Goal: Task Accomplishment & Management: Use online tool/utility

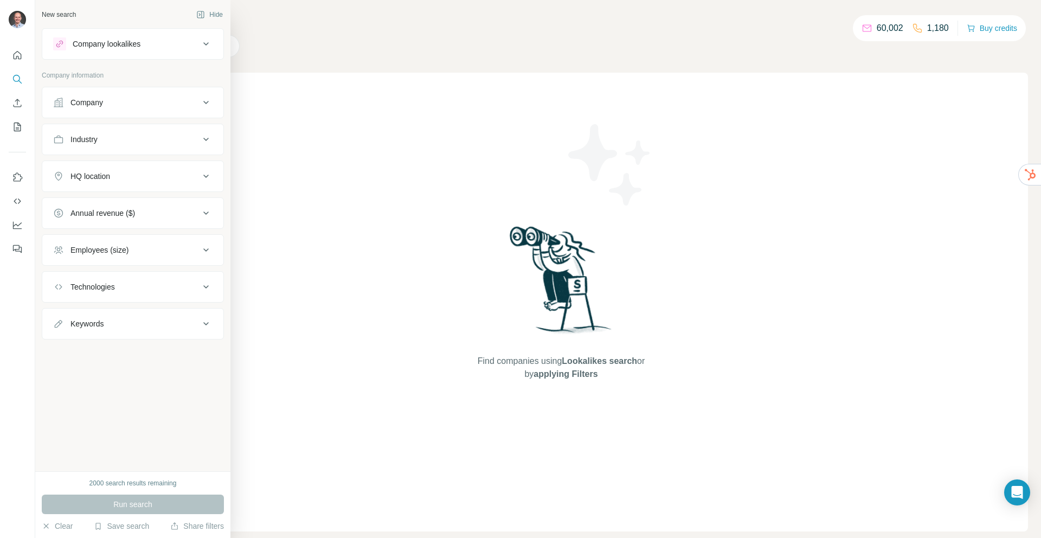
click at [97, 100] on div "Company" at bounding box center [86, 102] width 33 height 11
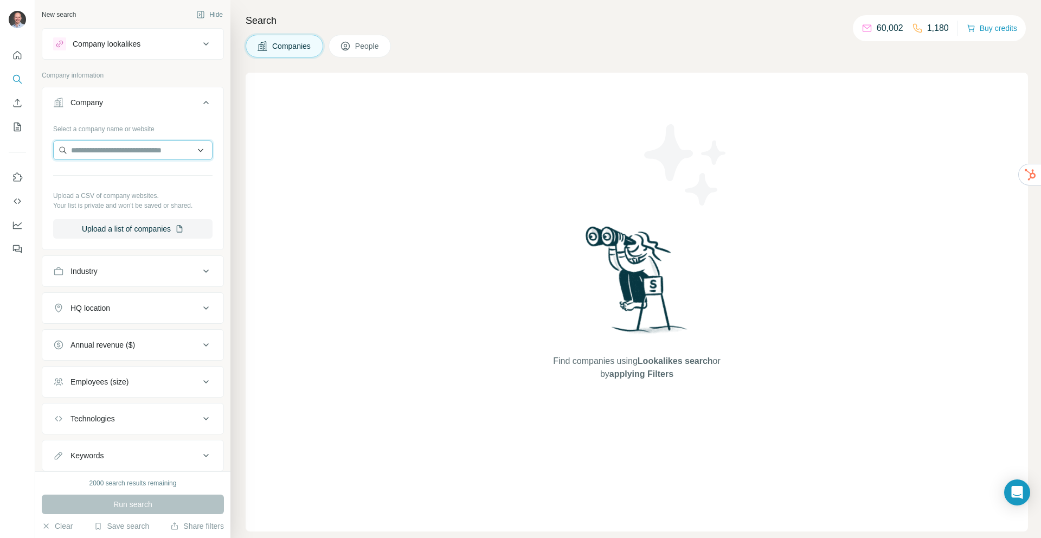
click at [101, 146] on input "text" at bounding box center [132, 150] width 159 height 20
type input "*******"
click at [104, 180] on p "[DOMAIN_NAME]" at bounding box center [110, 185] width 52 height 10
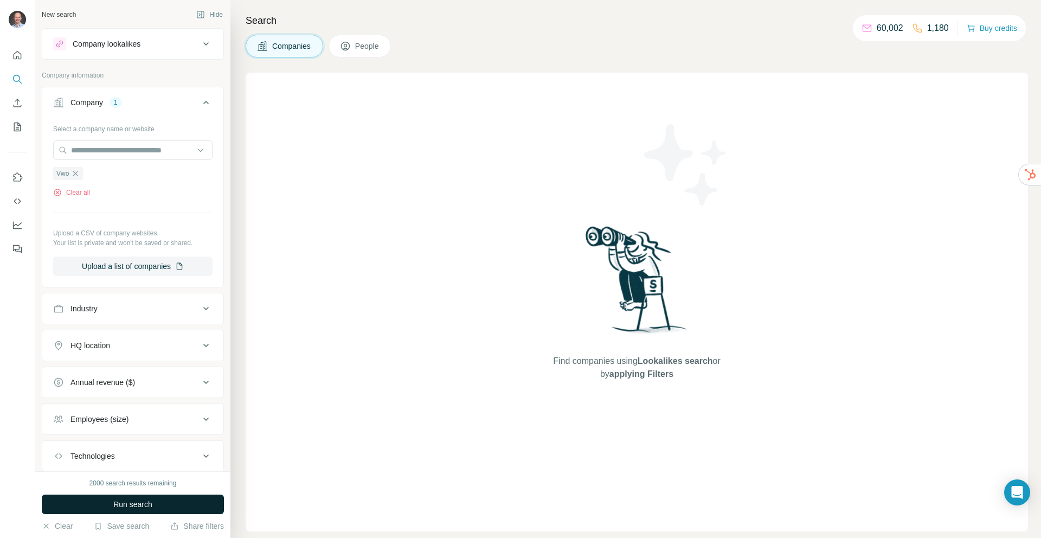
click at [123, 503] on span "Run search" at bounding box center [132, 504] width 39 height 11
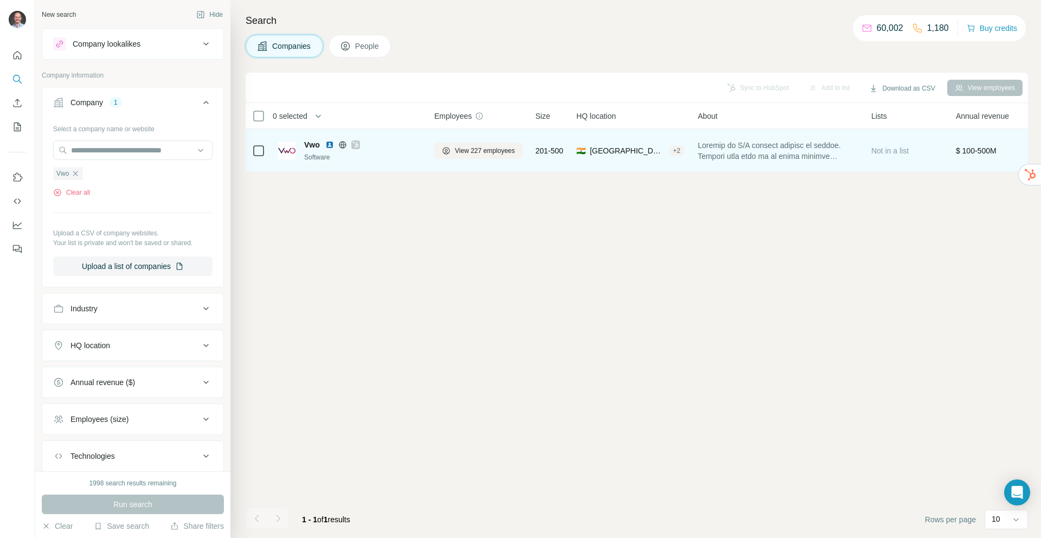
click at [314, 146] on span "Vwo" at bounding box center [312, 144] width 16 height 11
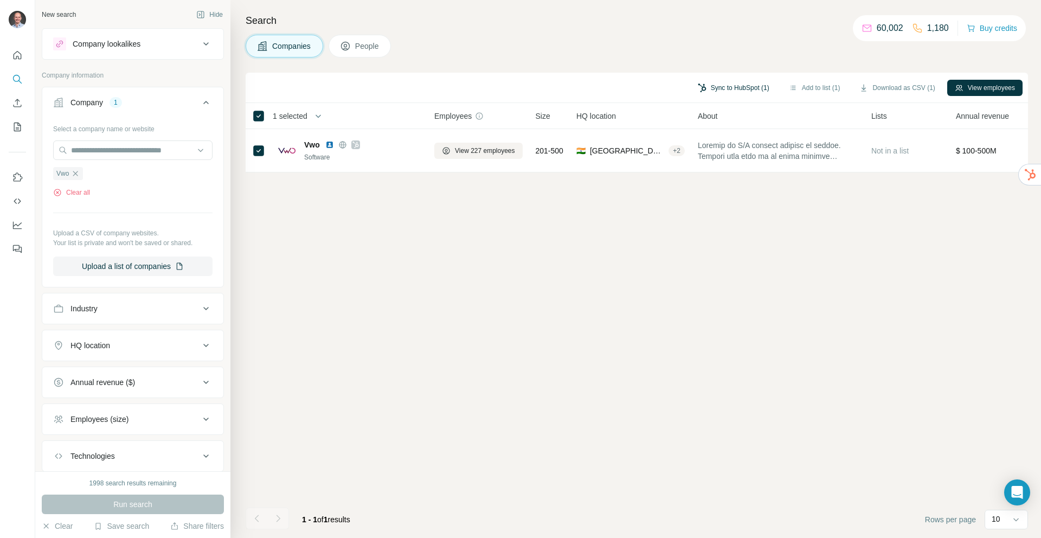
click at [728, 89] on button "Sync to HubSpot (1)" at bounding box center [733, 88] width 87 height 16
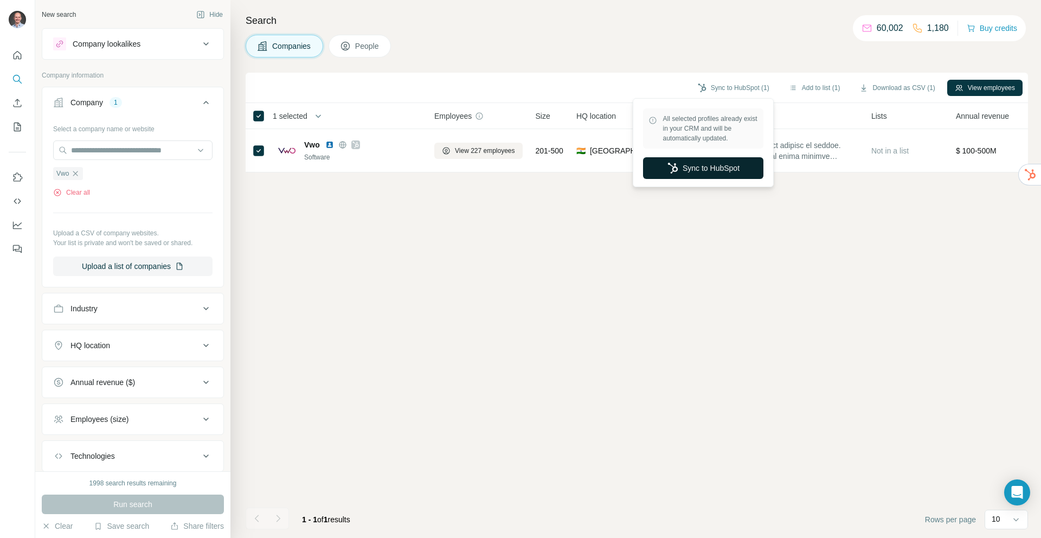
click at [703, 170] on button "Sync to HubSpot" at bounding box center [703, 168] width 120 height 22
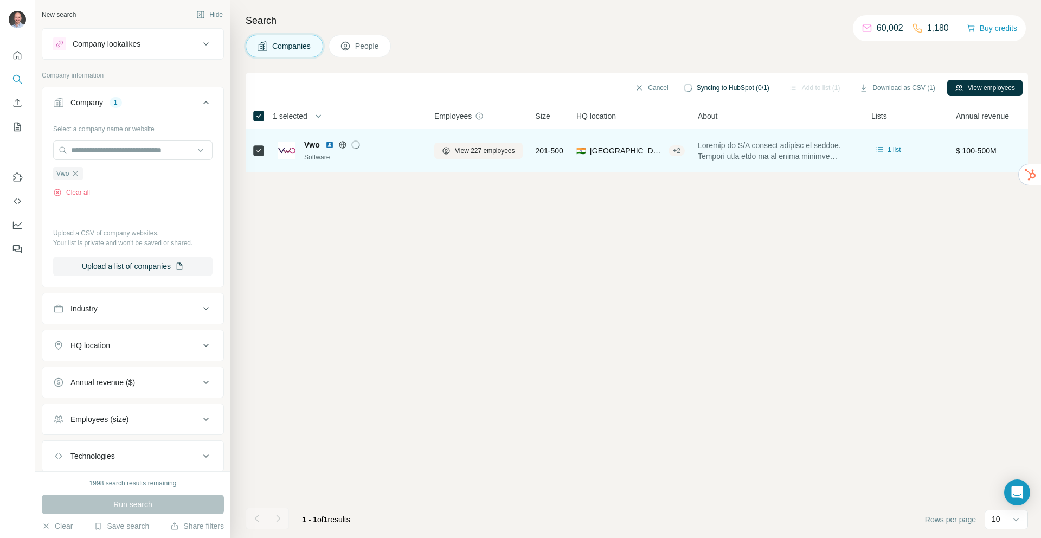
click at [316, 142] on span "Vwo" at bounding box center [312, 144] width 16 height 11
click at [315, 148] on span "Vwo" at bounding box center [312, 144] width 16 height 11
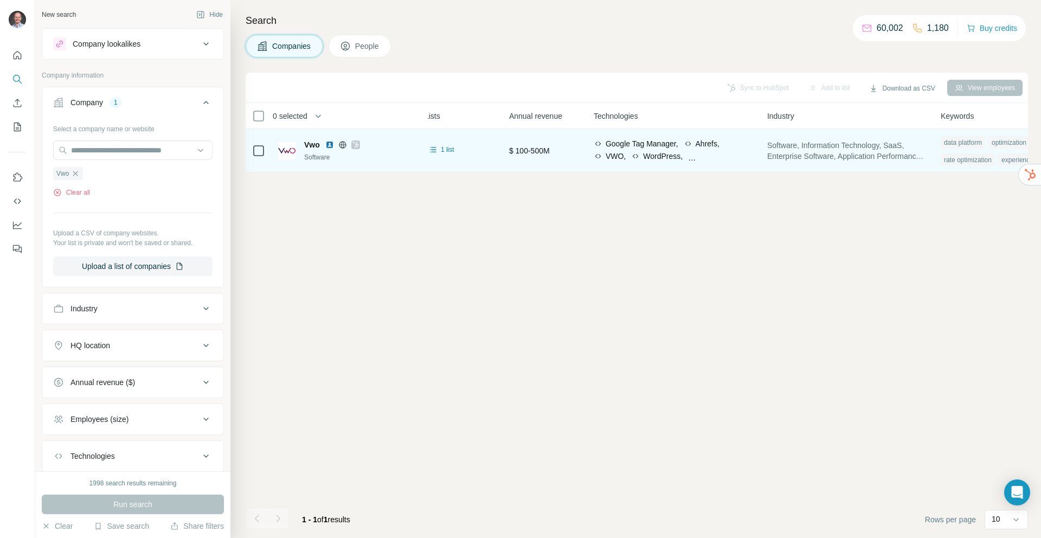
scroll to position [0, 465]
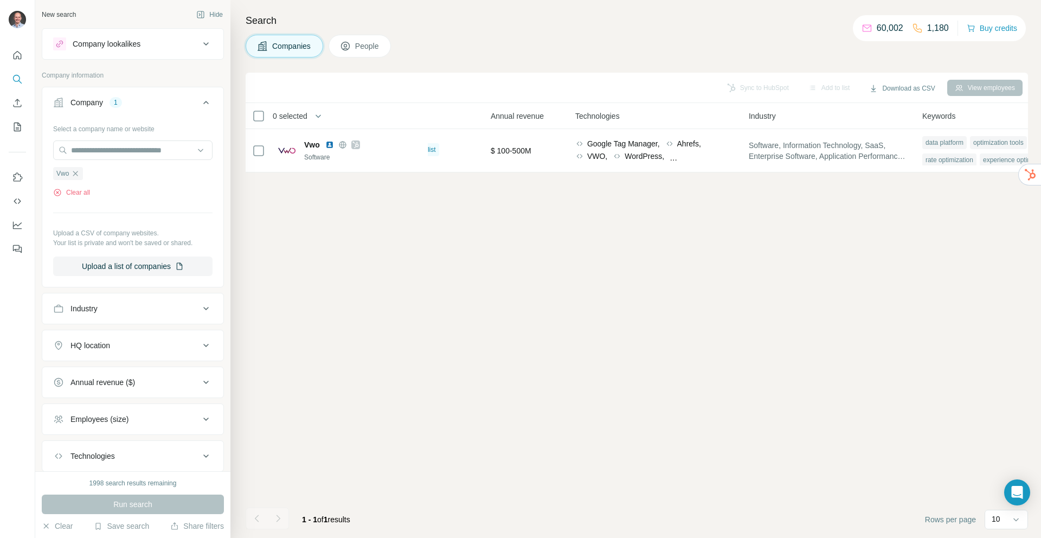
click at [619, 124] on th "Technologies" at bounding box center [655, 116] width 173 height 26
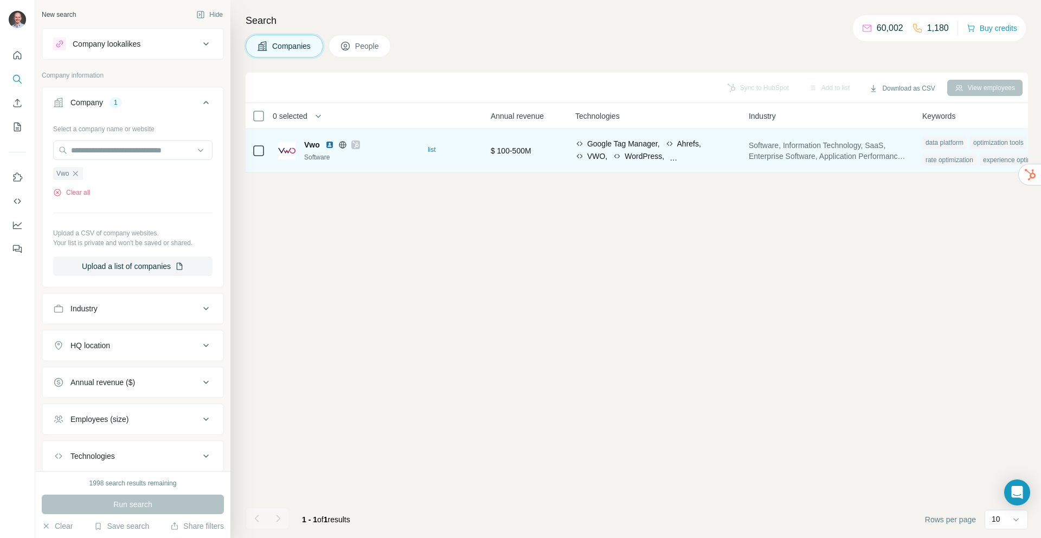
click at [587, 147] on div "Google Tag Manager," at bounding box center [617, 143] width 85 height 11
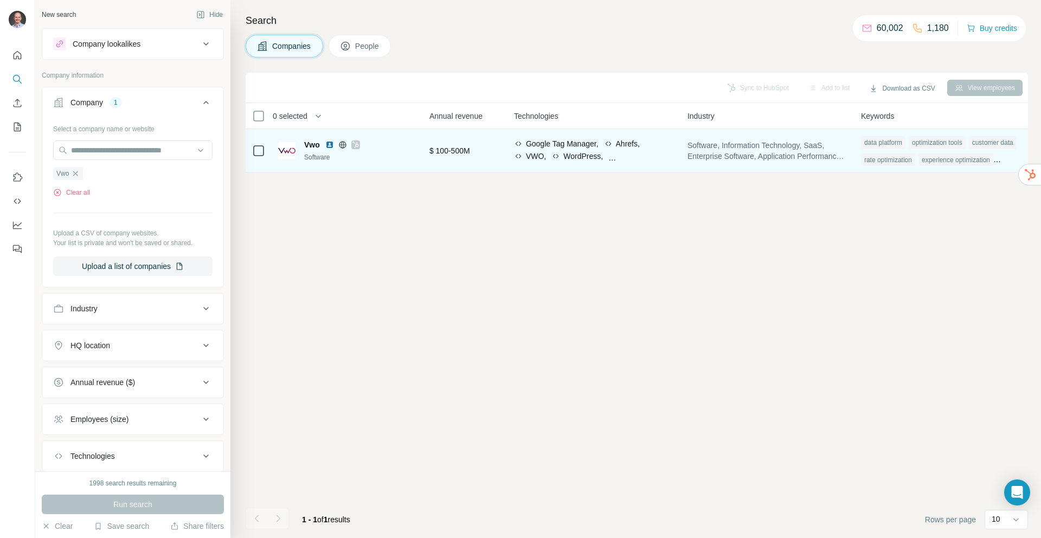
click at [831, 168] on td "Software, Information Technology, SaaS, Enterprise Software, Application Perfor…" at bounding box center [767, 150] width 173 height 43
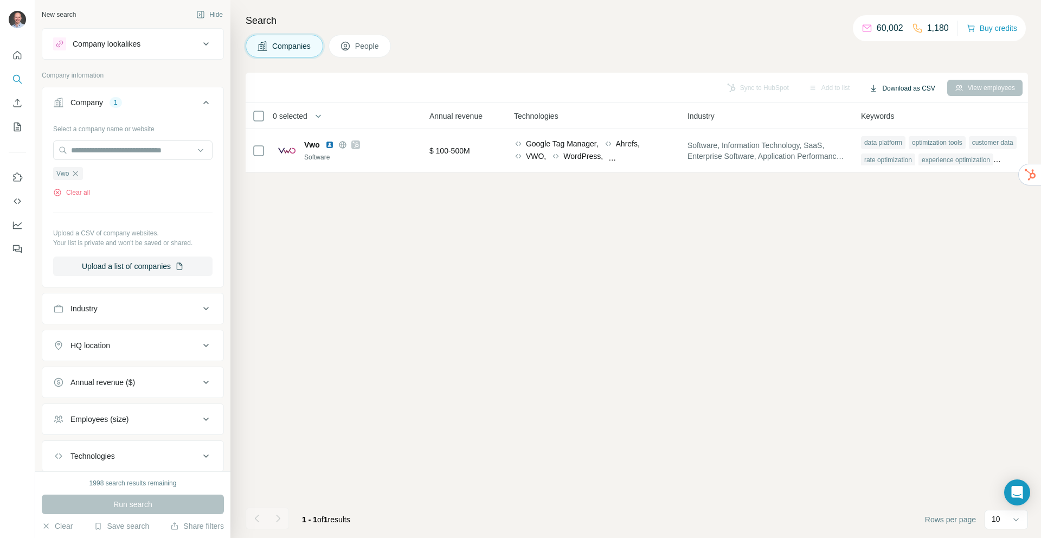
click at [903, 88] on button "Download as CSV" at bounding box center [901, 88] width 81 height 16
click at [895, 120] on div "Only current page (1) All viewed companies (1)" at bounding box center [906, 121] width 103 height 44
click at [896, 92] on button "Download as CSV" at bounding box center [901, 88] width 81 height 16
click at [896, 107] on div "Only current page (1)" at bounding box center [907, 111] width 98 height 20
click at [365, 219] on div "Sync to HubSpot Add to list Download as CSV View employees 0 selected Companies…" at bounding box center [637, 305] width 782 height 465
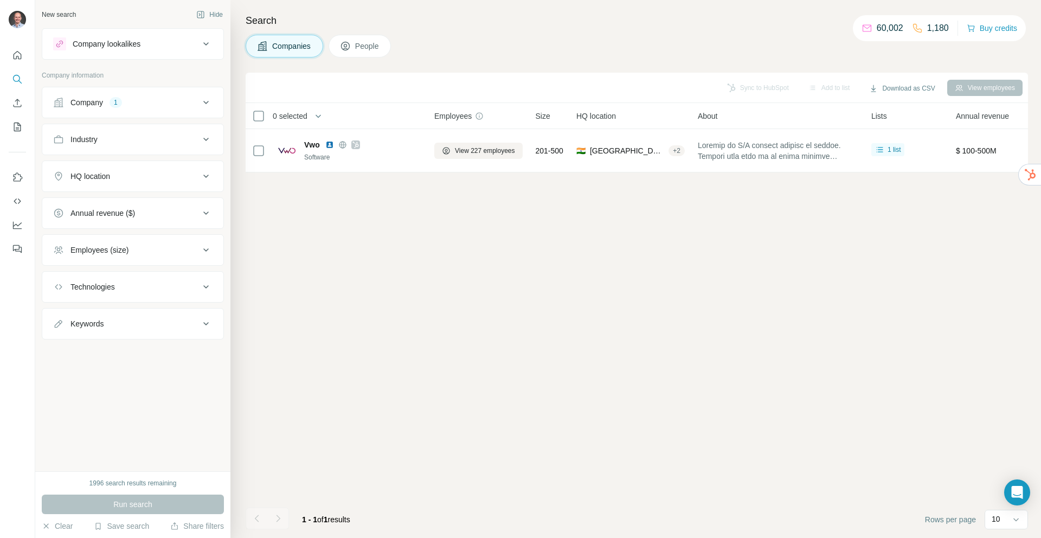
click at [274, 208] on div "Sync to HubSpot Add to list Download as CSV View employees 0 selected Companies…" at bounding box center [637, 305] width 782 height 465
click at [90, 99] on div "Company" at bounding box center [86, 102] width 33 height 11
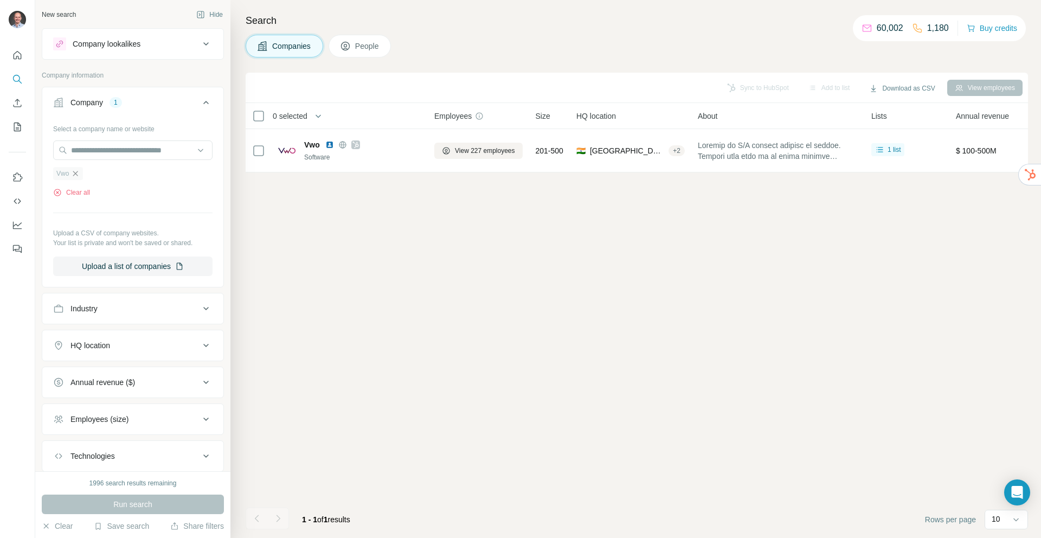
click at [76, 173] on icon "button" at bounding box center [75, 173] width 5 height 5
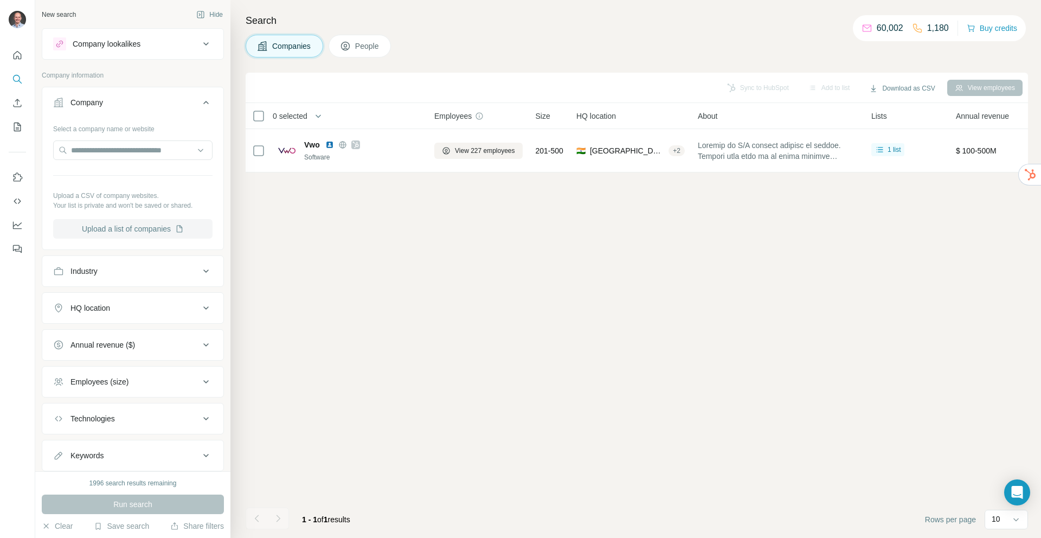
click at [113, 227] on button "Upload a list of companies" at bounding box center [132, 229] width 159 height 20
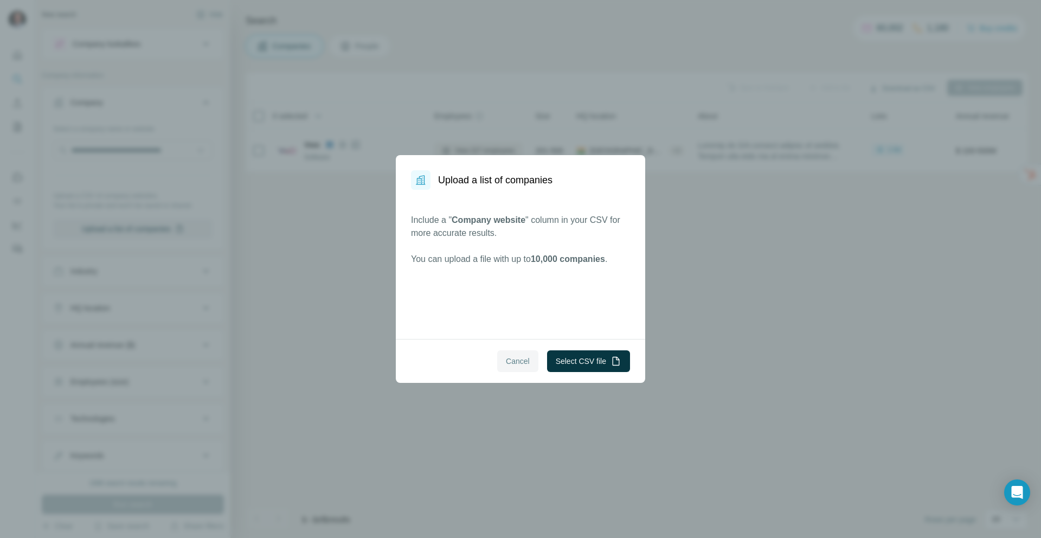
click at [515, 364] on span "Cancel" at bounding box center [518, 361] width 24 height 11
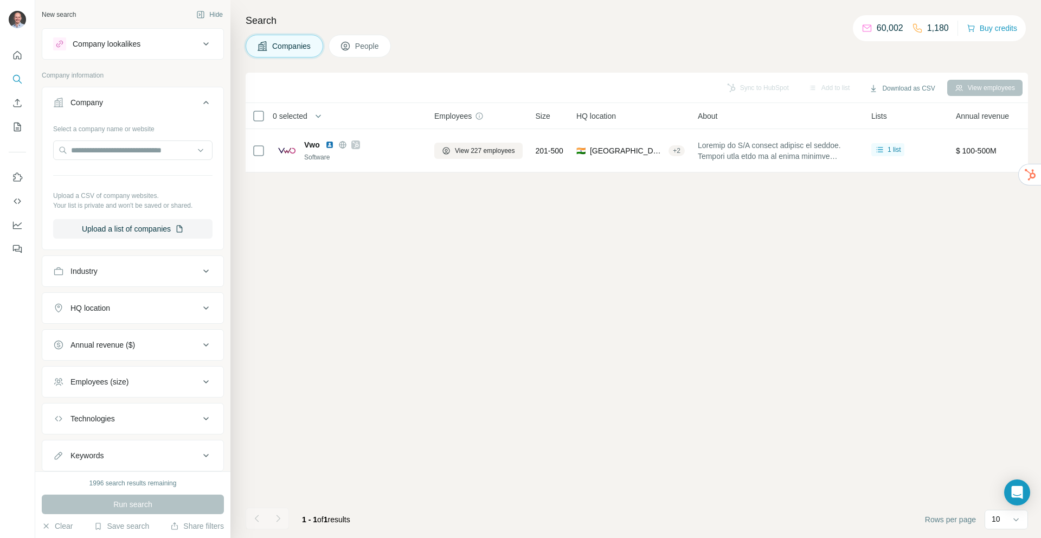
scroll to position [30, 0]
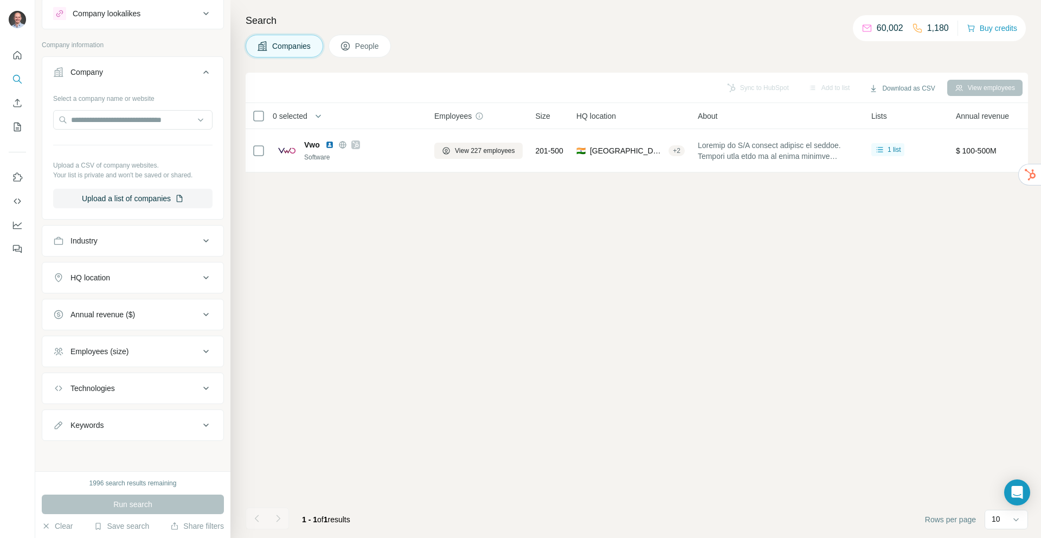
click at [108, 384] on div "Technologies" at bounding box center [92, 388] width 44 height 11
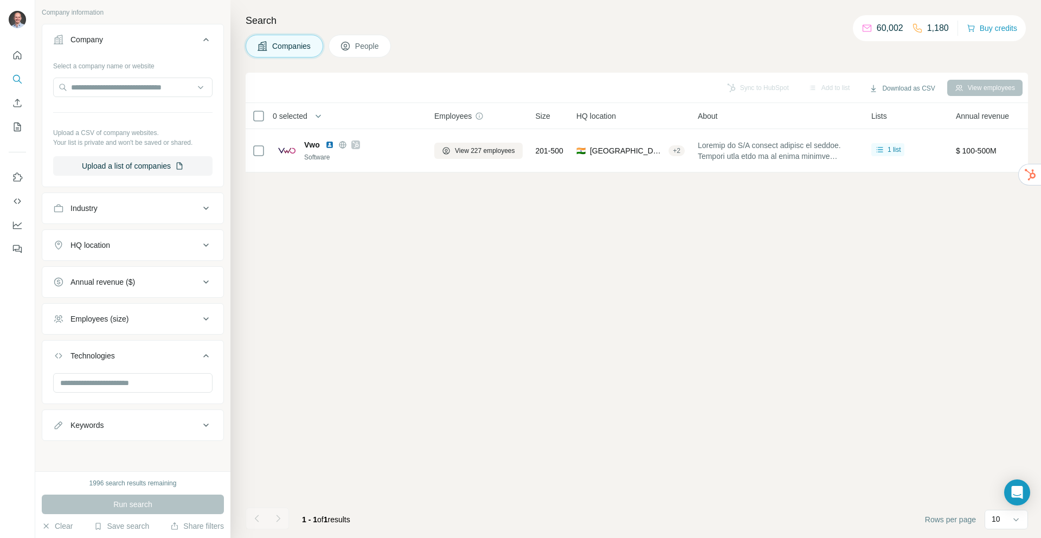
click at [104, 422] on div "Keywords" at bounding box center [86, 424] width 33 height 11
click at [115, 386] on input "text" at bounding box center [132, 383] width 159 height 20
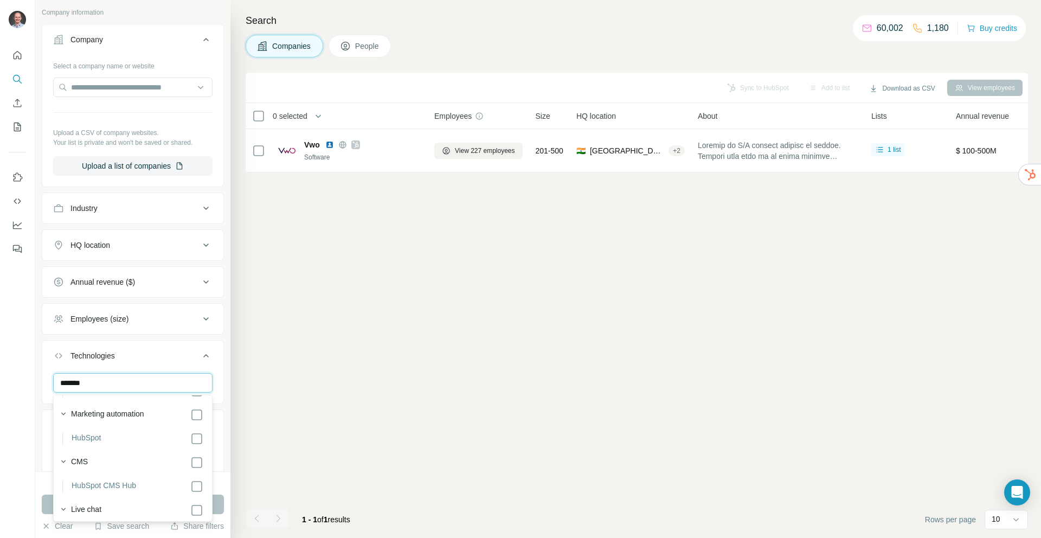
scroll to position [57, 0]
type input "*******"
click at [298, 366] on div "Sync to HubSpot Add to list Download as CSV View employees 0 selected Companies…" at bounding box center [637, 305] width 782 height 465
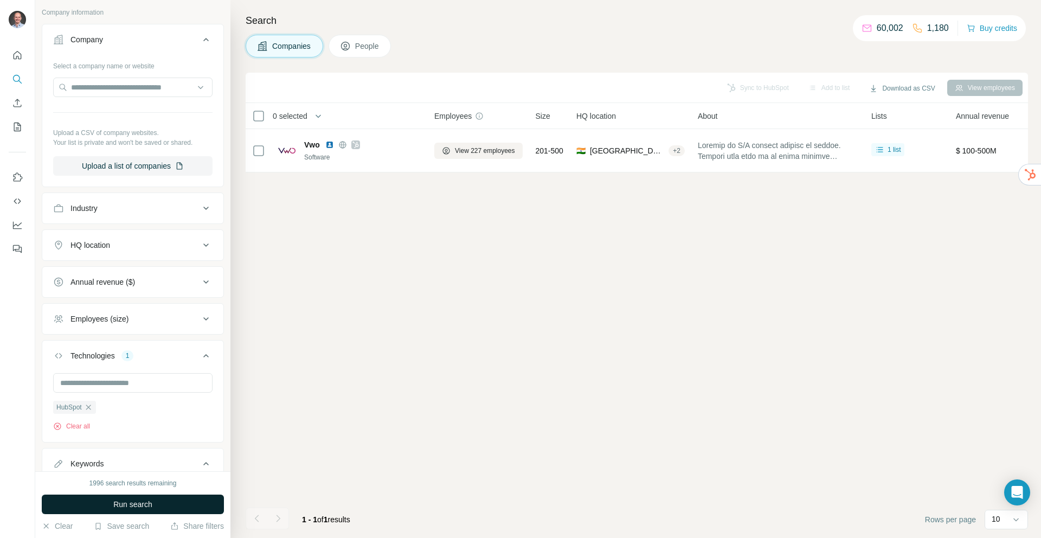
click at [91, 499] on button "Run search" at bounding box center [133, 504] width 182 height 20
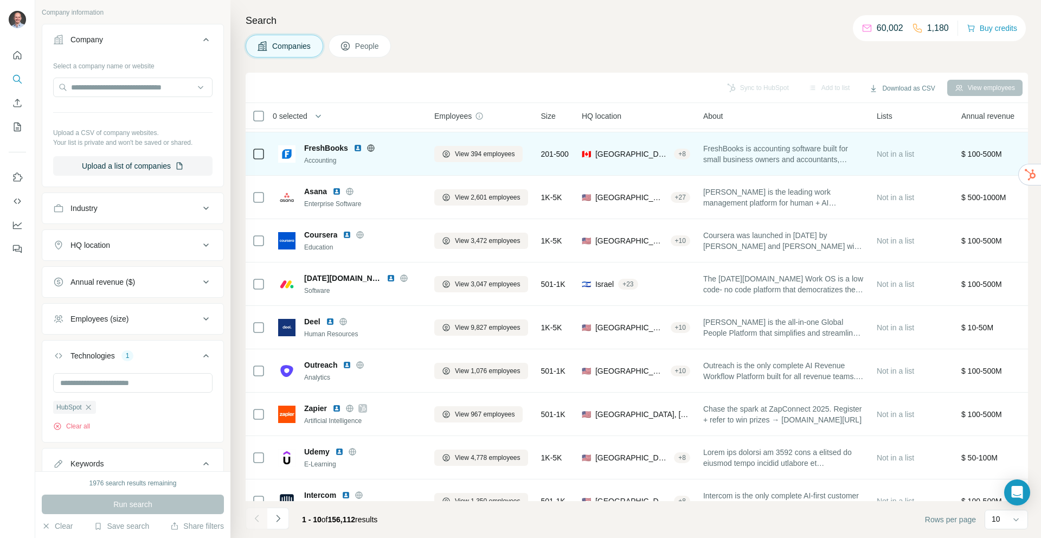
scroll to position [62, 0]
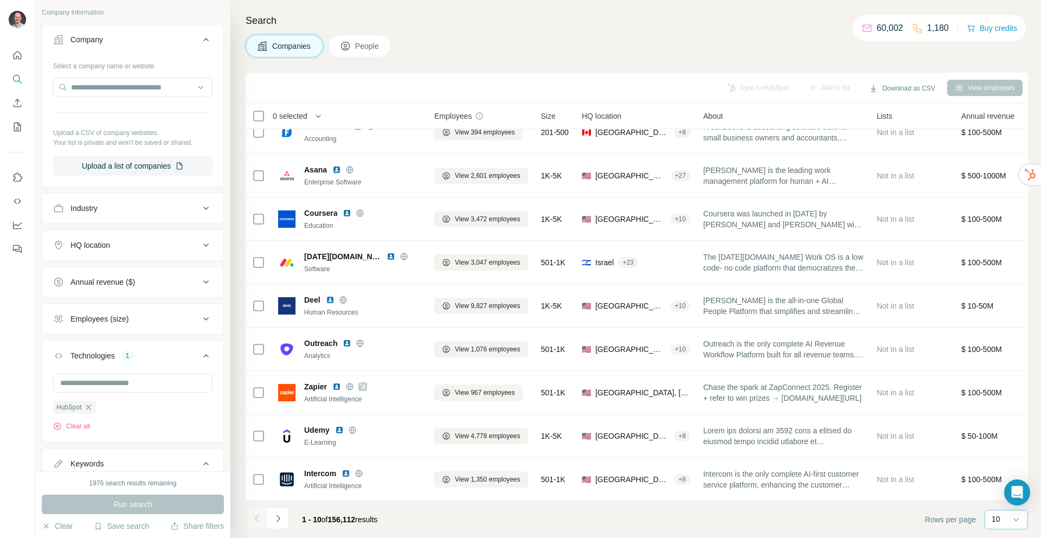
click at [997, 526] on div "10" at bounding box center [1004, 519] width 27 height 18
click at [992, 496] on div "10" at bounding box center [1006, 495] width 38 height 20
click at [1007, 518] on div "10" at bounding box center [1004, 518] width 27 height 11
click at [999, 436] on p "60" at bounding box center [997, 436] width 9 height 11
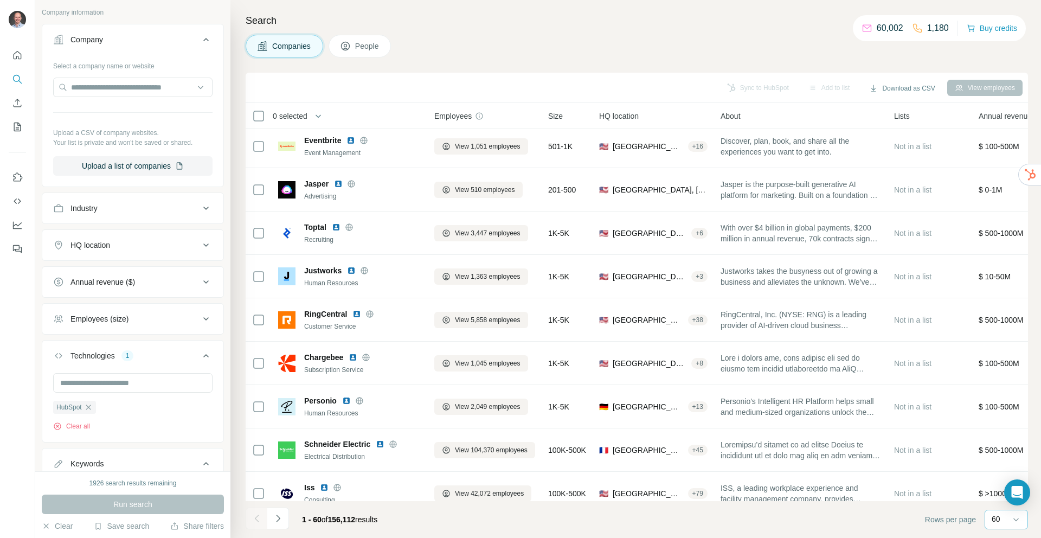
scroll to position [700, 0]
click at [110, 249] on div "HQ location" at bounding box center [90, 245] width 40 height 11
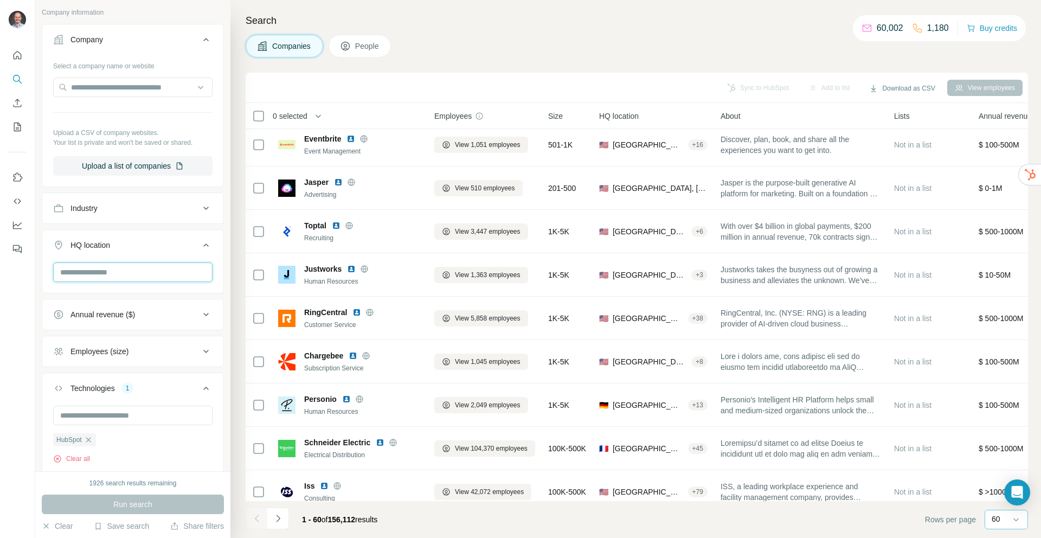
click at [108, 272] on input "text" at bounding box center [132, 272] width 159 height 20
type input "*****"
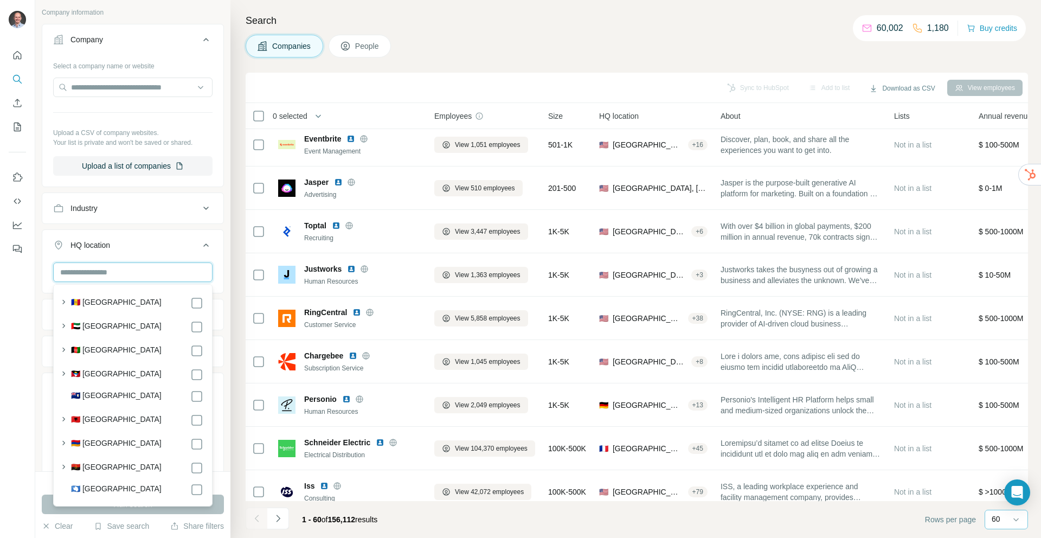
type input "*"
type input "**"
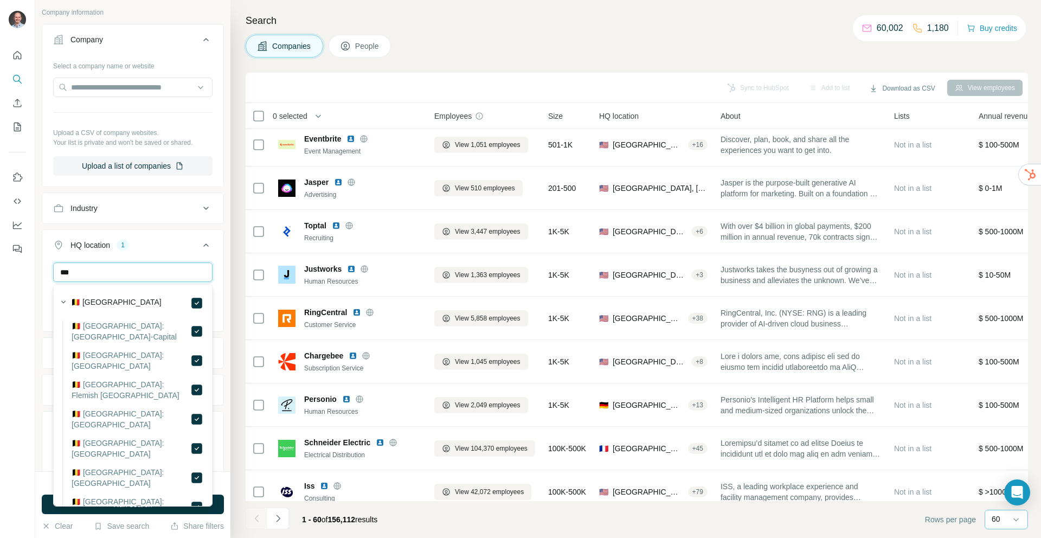
click at [121, 270] on input "***" at bounding box center [132, 272] width 159 height 20
click at [130, 272] on input "****" at bounding box center [132, 272] width 159 height 20
click at [130, 271] on input "******" at bounding box center [132, 272] width 159 height 20
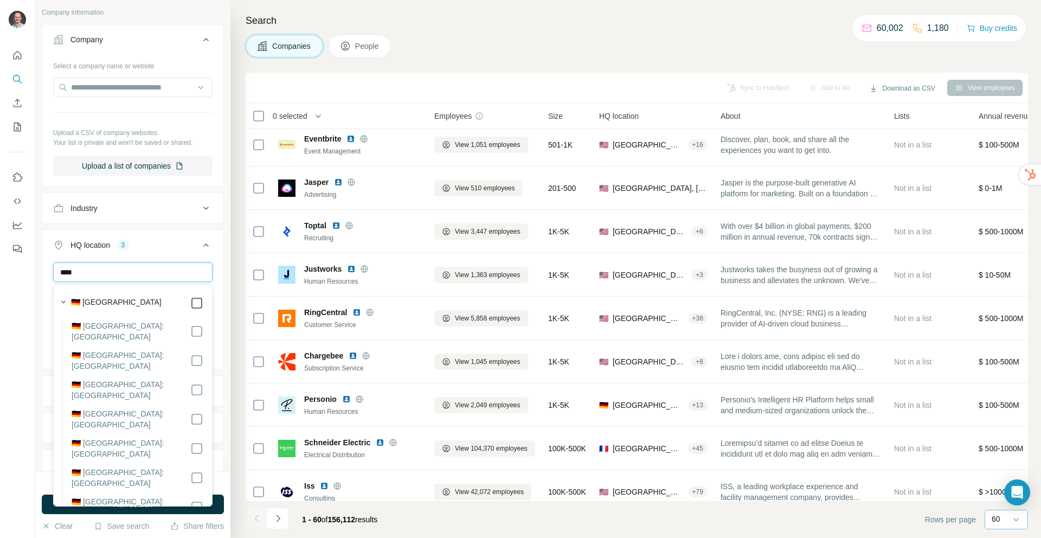
type input "****"
click at [41, 225] on div "New search Hide Company lookalikes Company information Company Select a company…" at bounding box center [132, 235] width 195 height 471
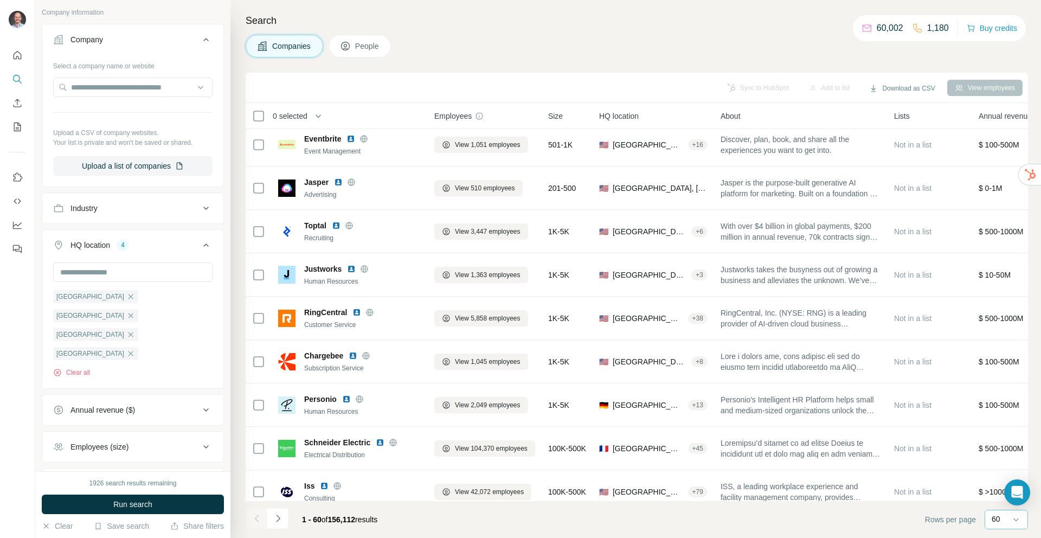
click at [206, 244] on icon at bounding box center [205, 244] width 5 height 3
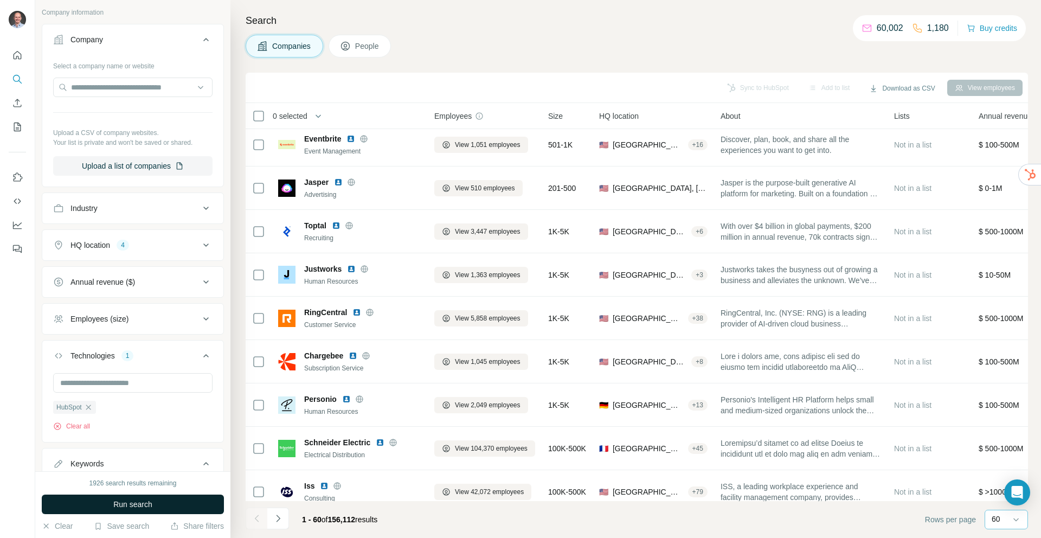
click at [123, 503] on span "Run search" at bounding box center [132, 504] width 39 height 11
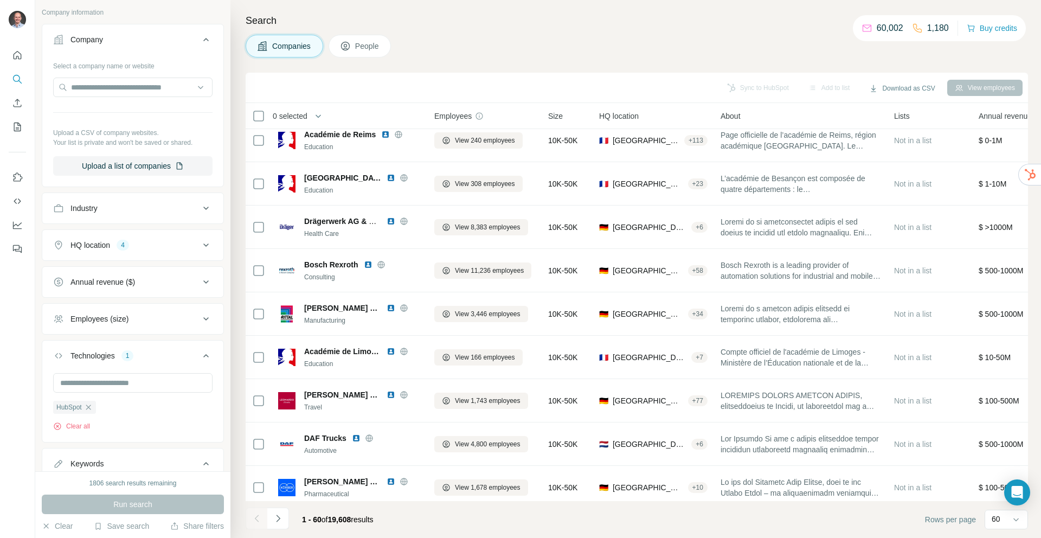
scroll to position [907, 0]
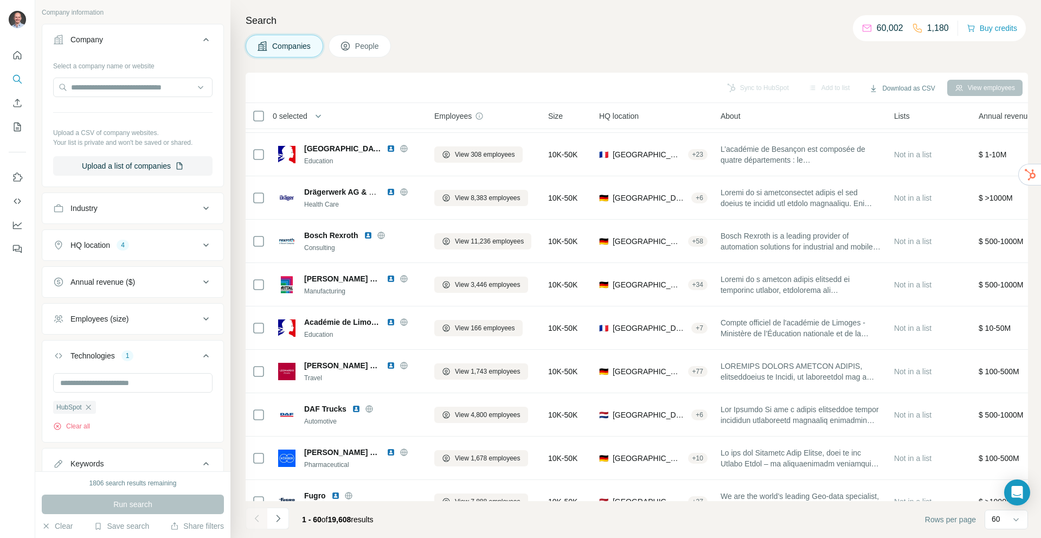
click at [203, 237] on button "HQ location 4" at bounding box center [132, 245] width 181 height 26
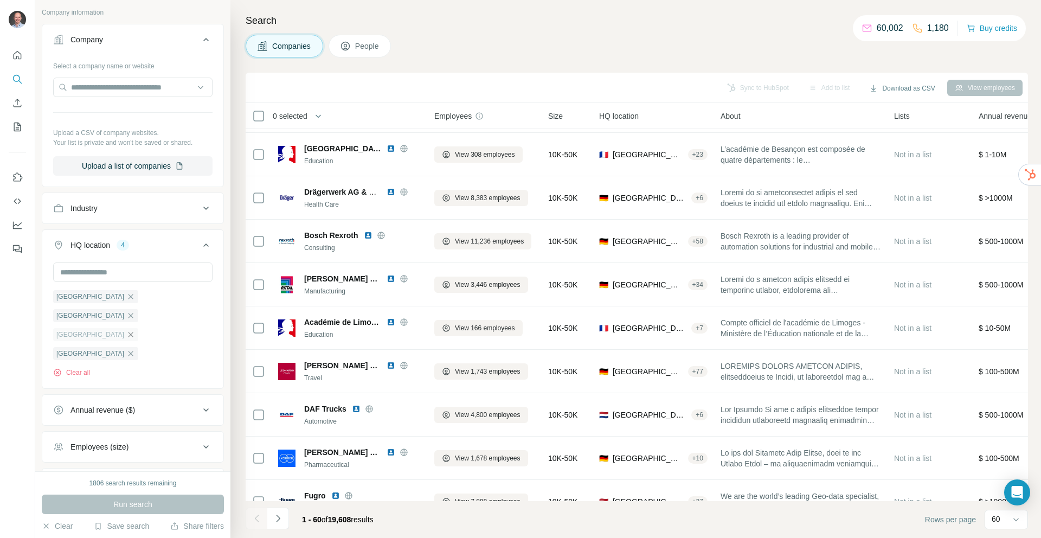
click at [135, 330] on icon "button" at bounding box center [130, 334] width 9 height 9
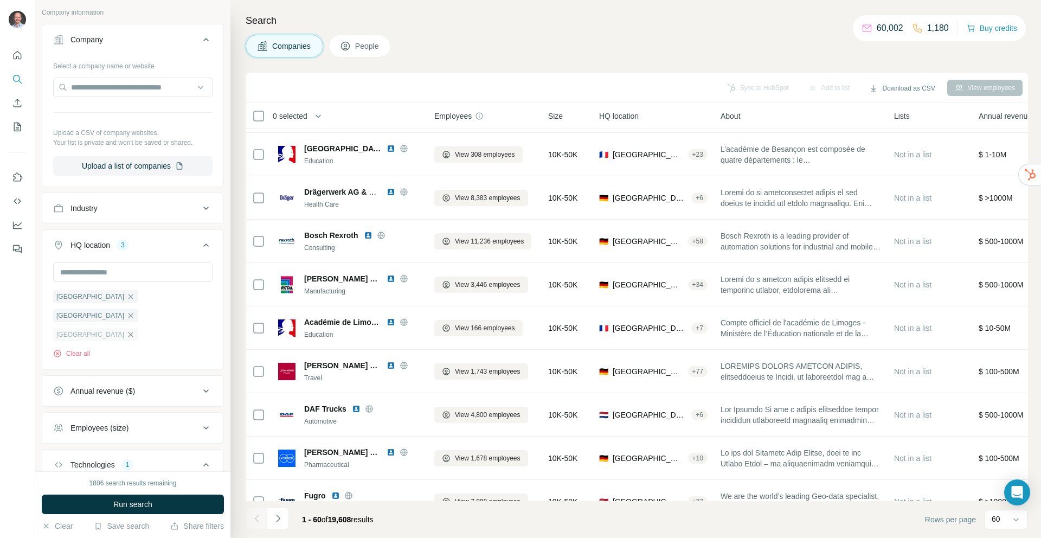
click at [133, 332] on icon "button" at bounding box center [130, 334] width 5 height 5
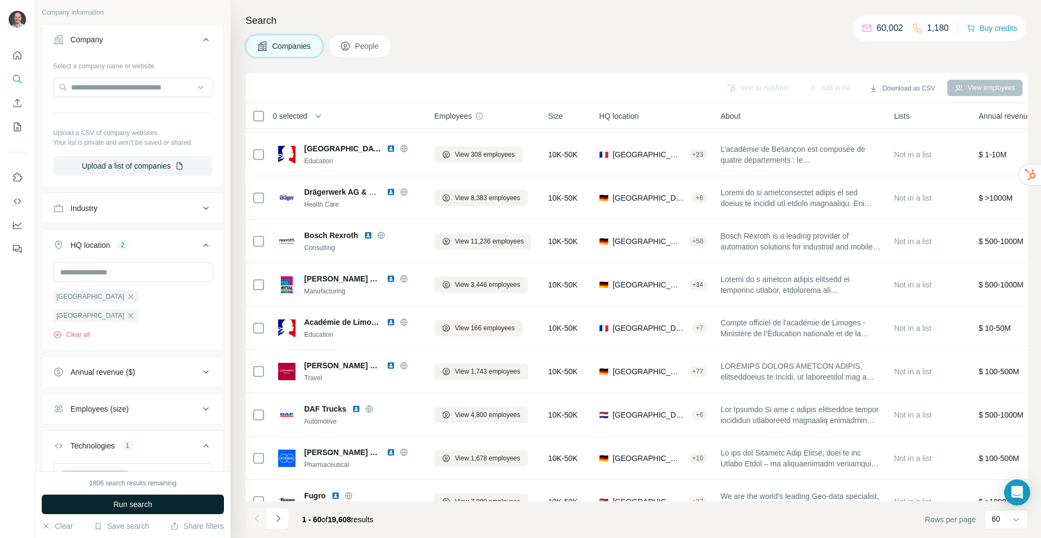
click at [140, 499] on span "Run search" at bounding box center [132, 504] width 39 height 11
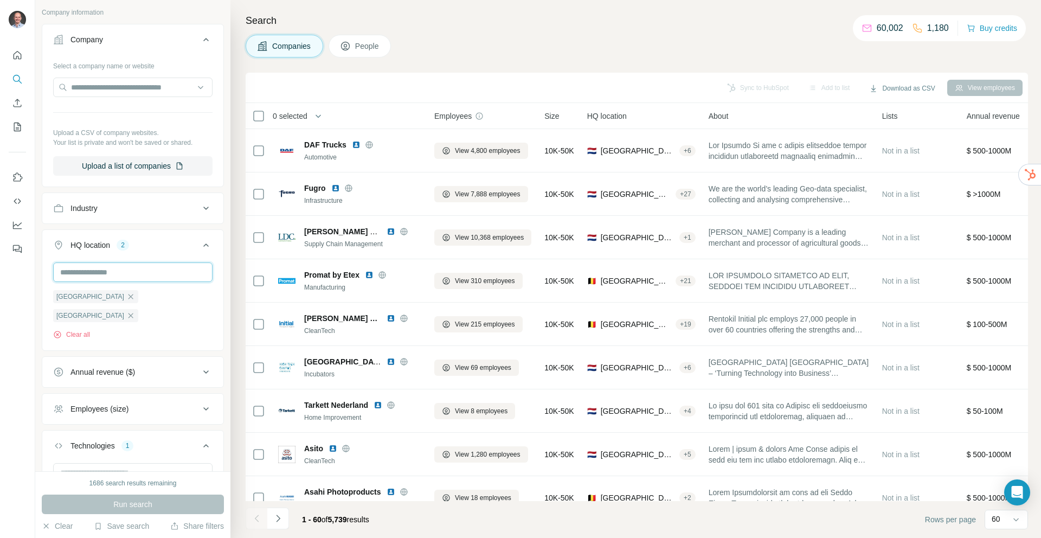
click at [154, 271] on input "text" at bounding box center [132, 272] width 159 height 20
type input "******"
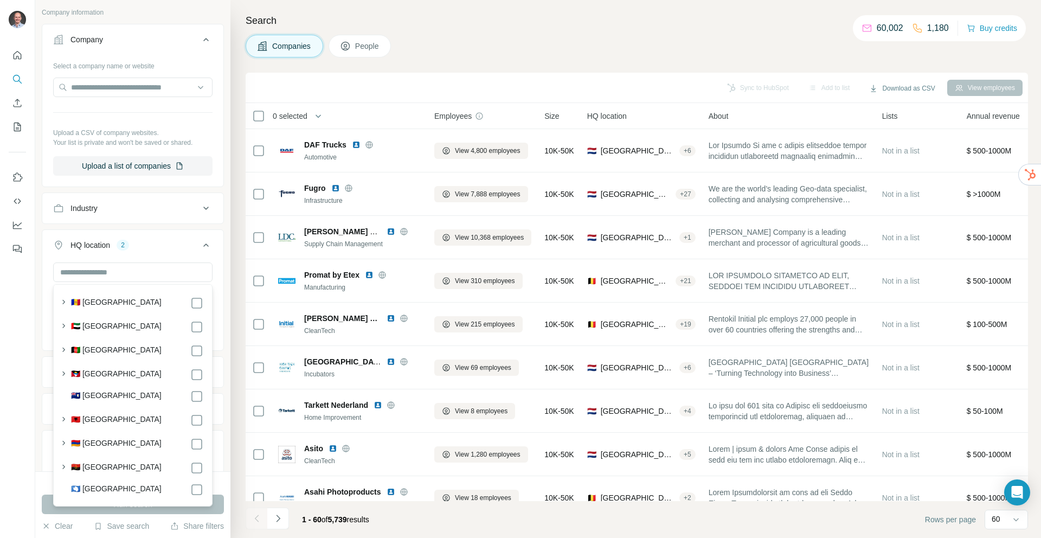
click at [41, 255] on div "New search Hide Company lookalikes Company information Company Select a company…" at bounding box center [132, 235] width 195 height 471
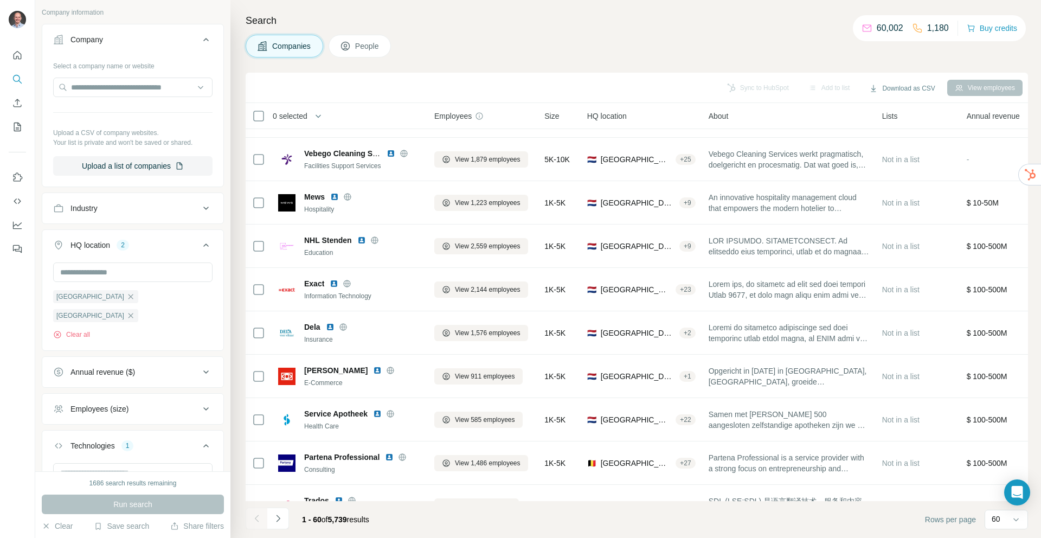
scroll to position [989, 0]
click at [126, 295] on icon "button" at bounding box center [130, 296] width 9 height 9
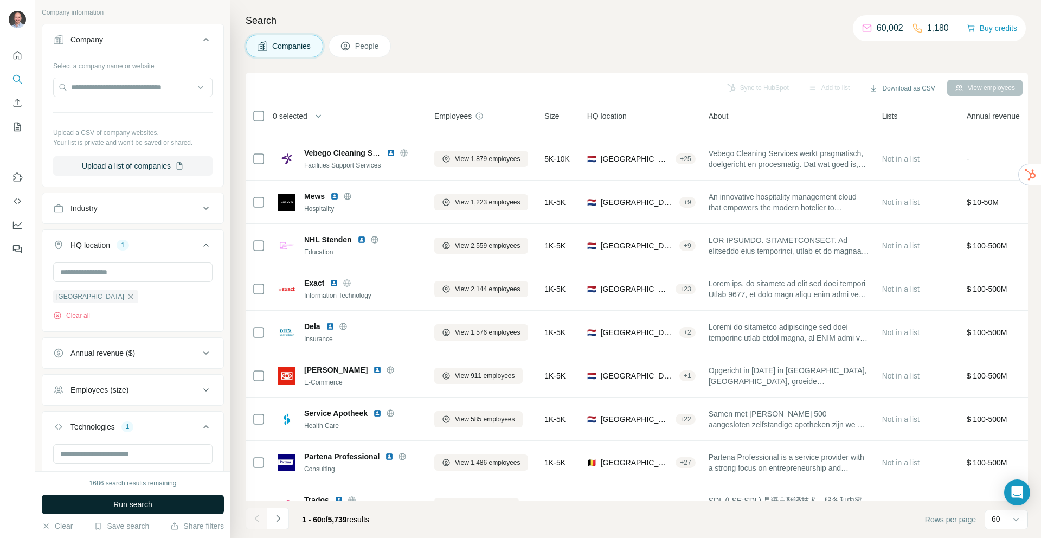
click at [138, 500] on span "Run search" at bounding box center [132, 504] width 39 height 11
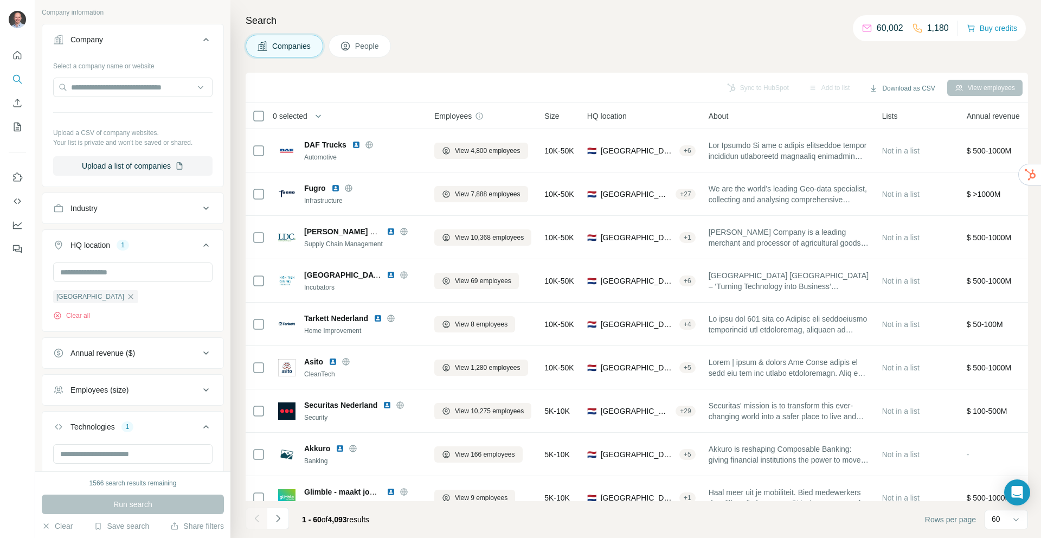
click at [483, 46] on div "Companies People" at bounding box center [637, 46] width 782 height 23
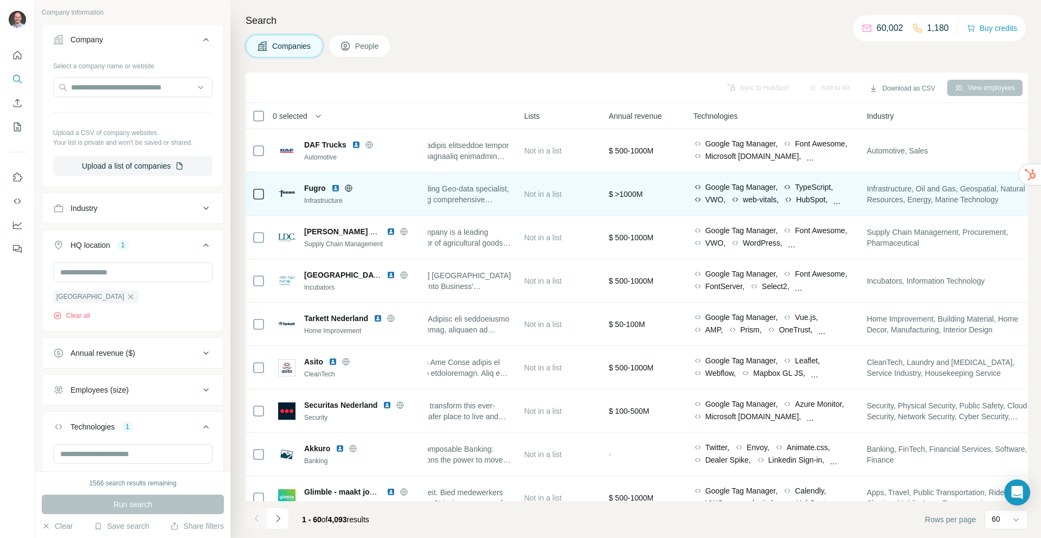
scroll to position [0, 367]
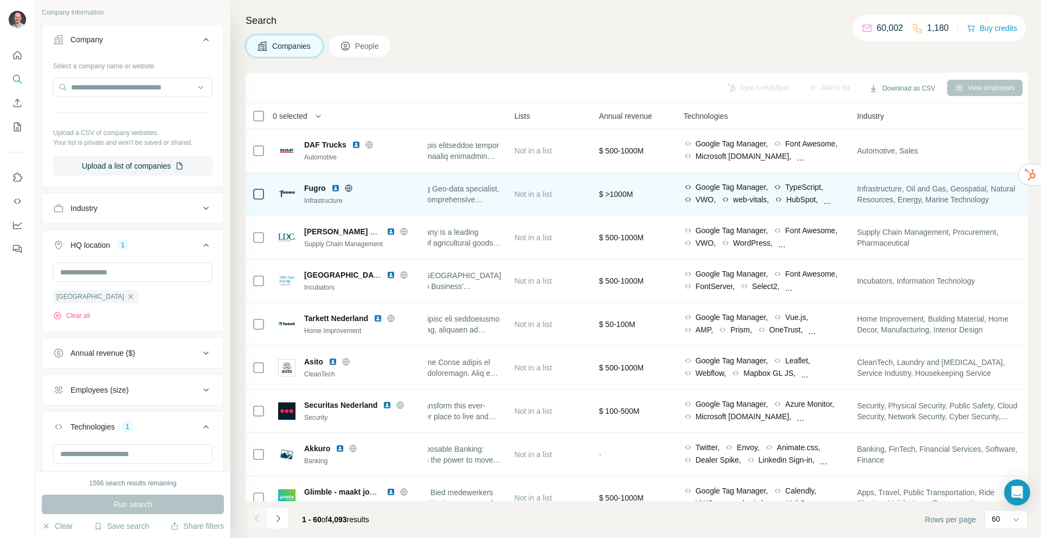
click at [692, 197] on icon at bounding box center [687, 199] width 9 height 9
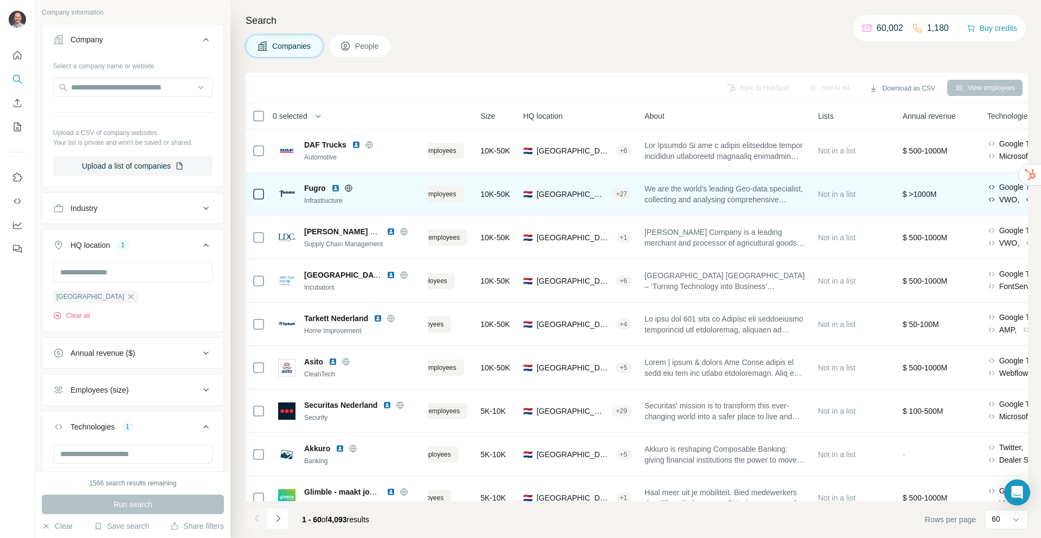
scroll to position [0, 0]
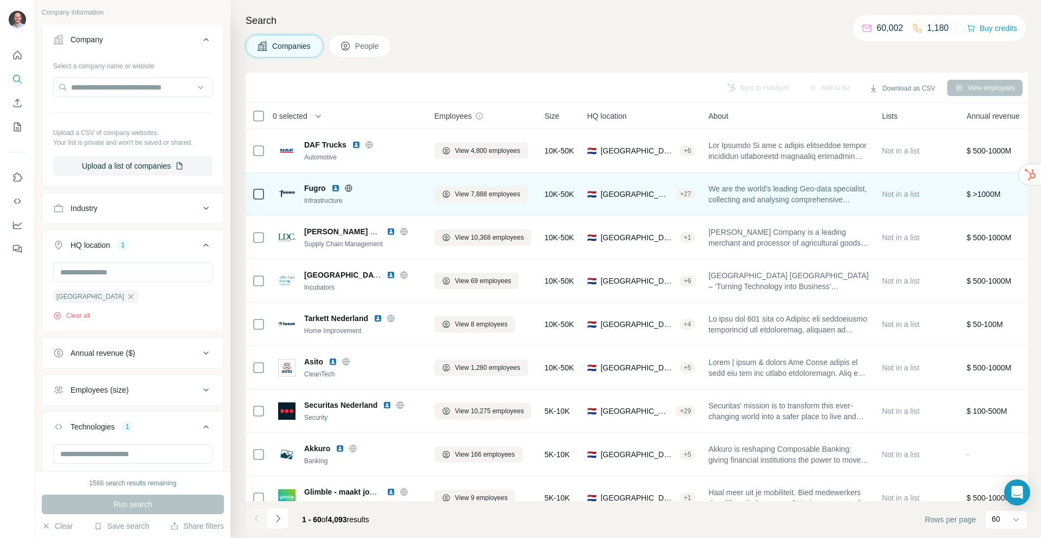
click at [345, 188] on icon at bounding box center [348, 188] width 9 height 9
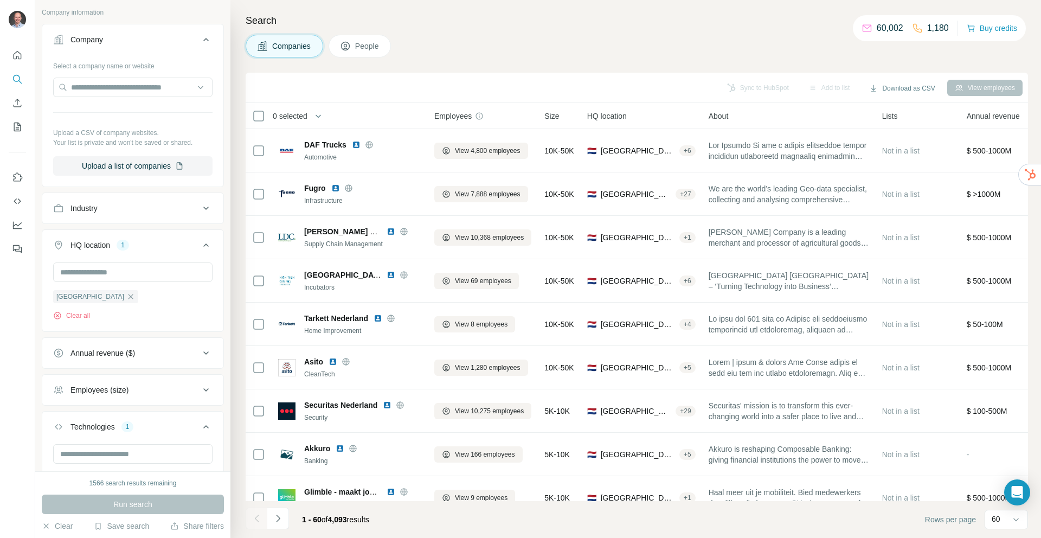
click at [474, 60] on div "Search Companies People Sync to HubSpot Add to list Download as CSV View employ…" at bounding box center [635, 269] width 810 height 538
click at [806, 88] on button "Add to list (1)" at bounding box center [814, 88] width 67 height 16
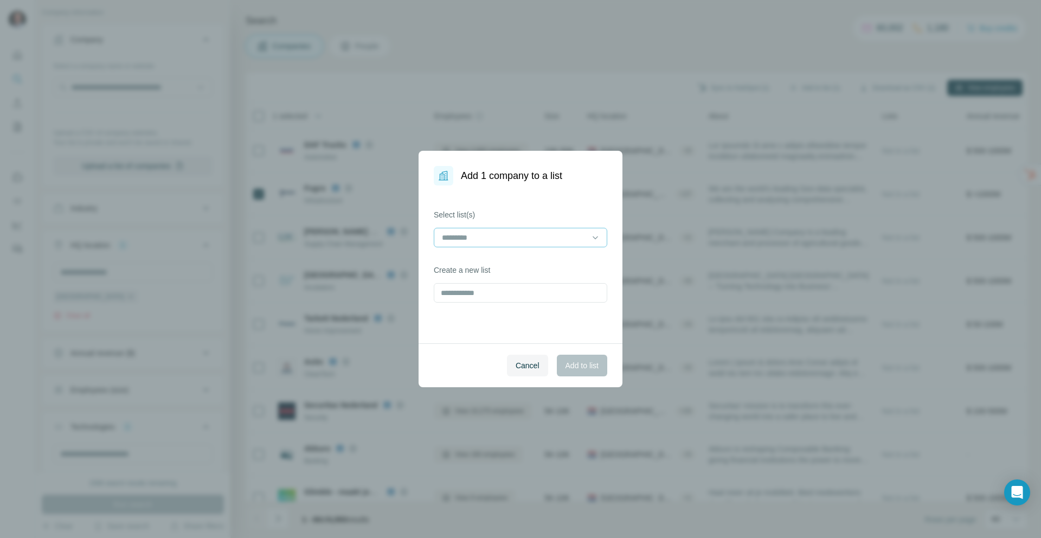
click at [481, 243] on input at bounding box center [514, 237] width 146 height 12
click at [481, 256] on p "Hubspot customers" at bounding box center [476, 261] width 66 height 11
click at [480, 309] on div "Select list(s) Hubspot customers Create a new list" at bounding box center [520, 264] width 204 height 158
click at [577, 360] on span "Add to list" at bounding box center [581, 365] width 33 height 11
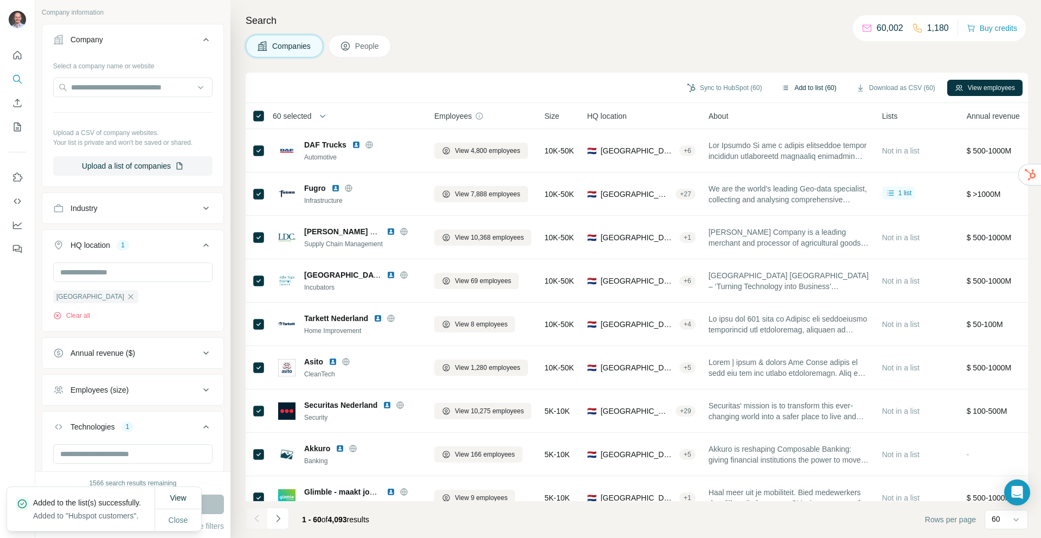
click at [804, 86] on button "Add to list (60)" at bounding box center [808, 88] width 70 height 16
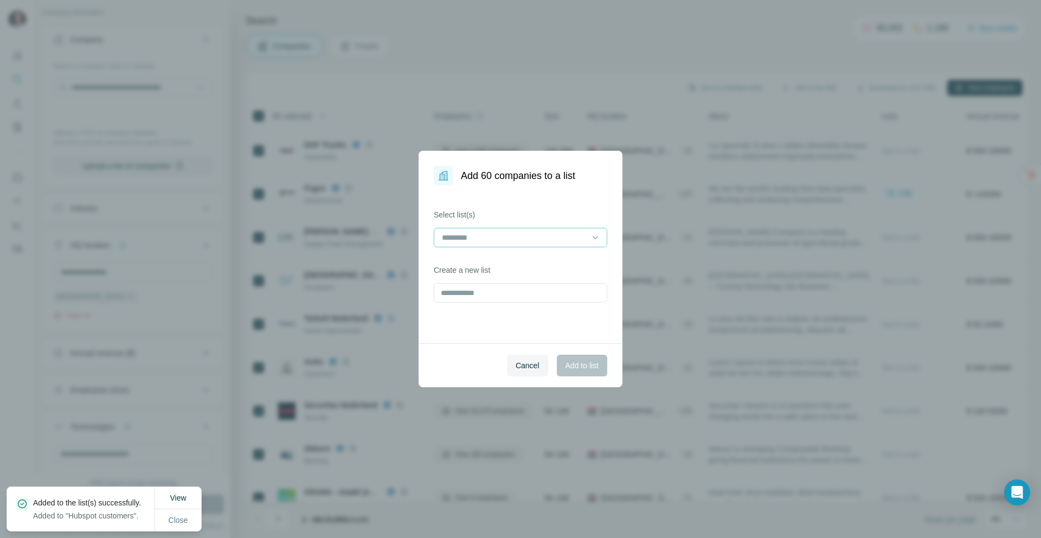
click at [496, 232] on input at bounding box center [514, 237] width 146 height 12
click at [494, 260] on p "Hubspot customers" at bounding box center [476, 261] width 66 height 11
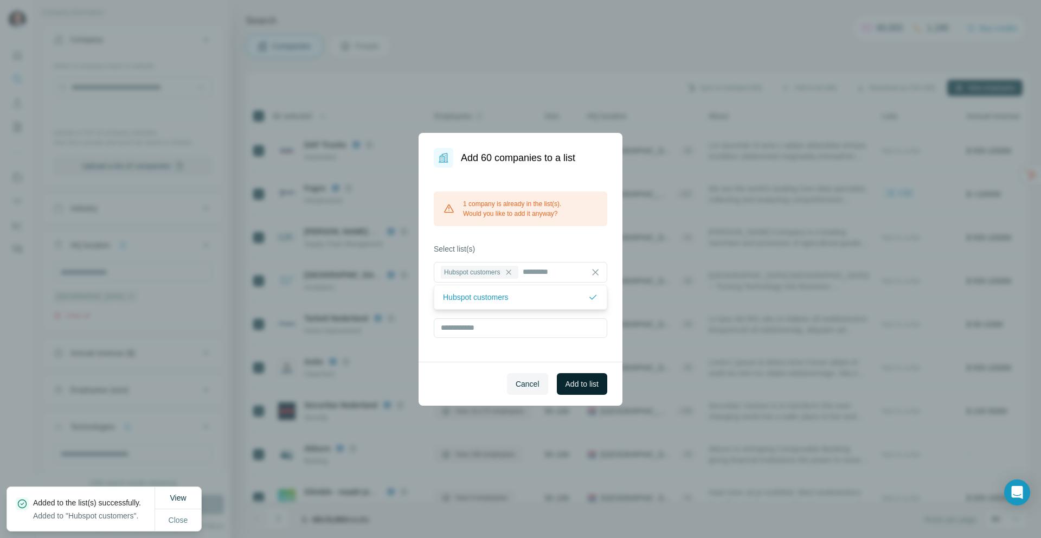
click at [590, 380] on span "Add to list" at bounding box center [581, 383] width 33 height 11
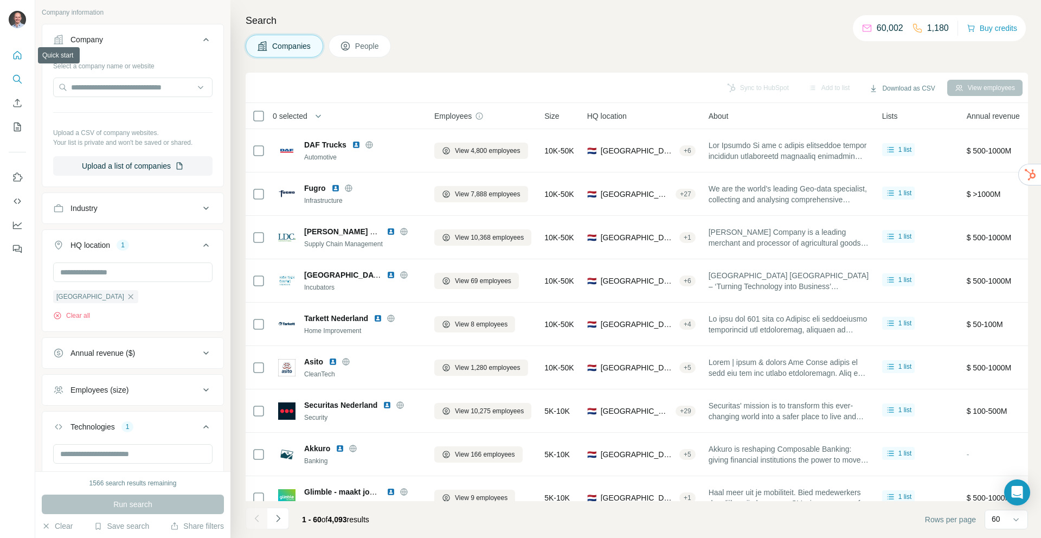
click at [18, 59] on icon "Quick start" at bounding box center [18, 55] width 8 height 8
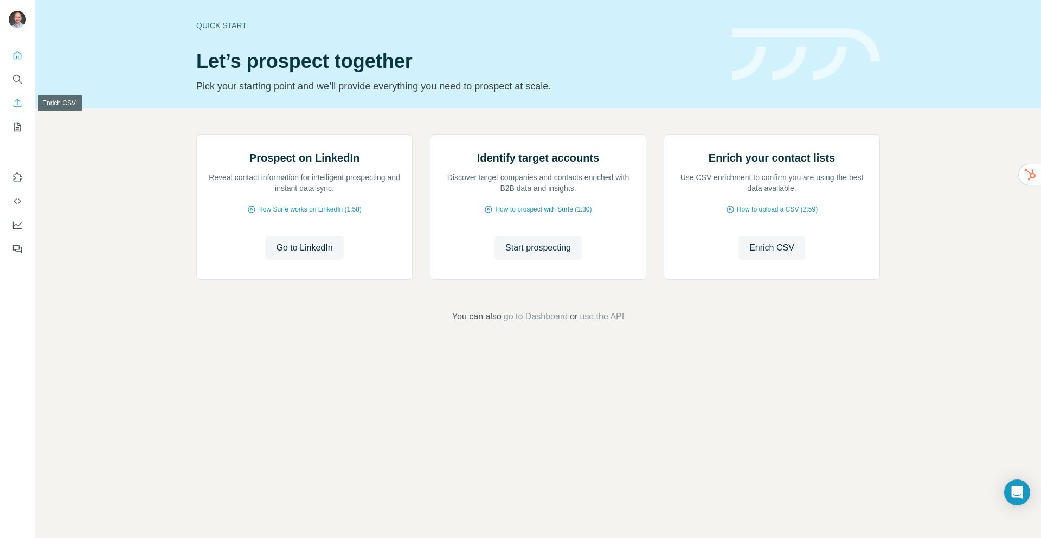
click at [15, 102] on icon "Enrich CSV" at bounding box center [17, 103] width 11 height 11
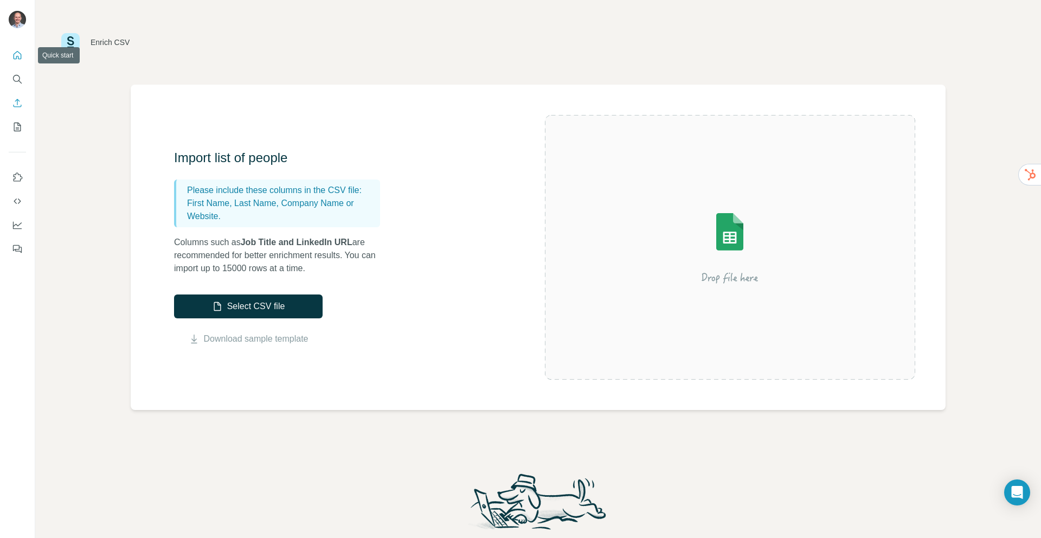
click at [21, 57] on icon "Quick start" at bounding box center [18, 55] width 8 height 8
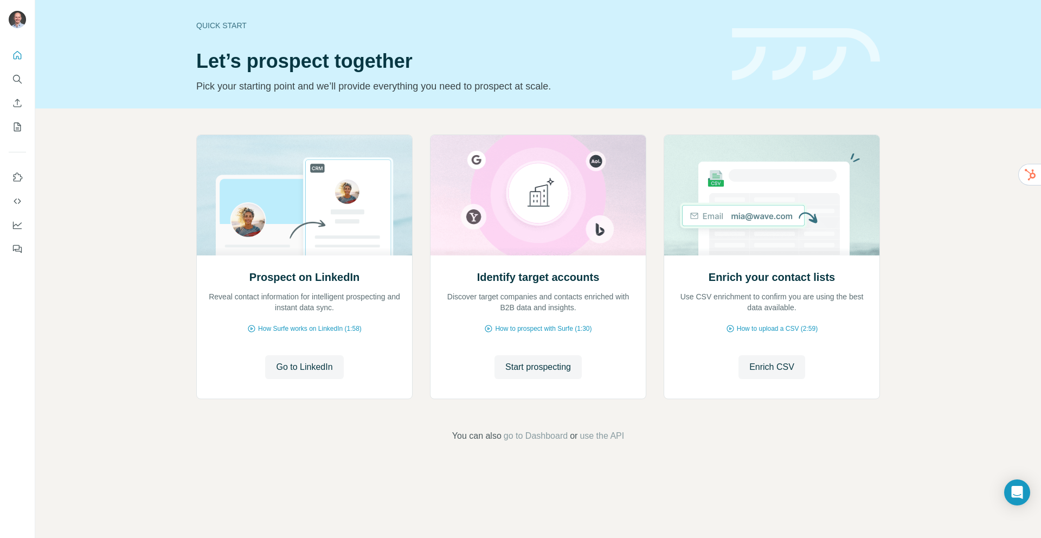
click at [155, 205] on div "Prospect on LinkedIn Reveal contact information for intelligent prospecting and…" at bounding box center [537, 288] width 1005 height 360
click at [20, 108] on icon "Enrich CSV" at bounding box center [17, 103] width 11 height 11
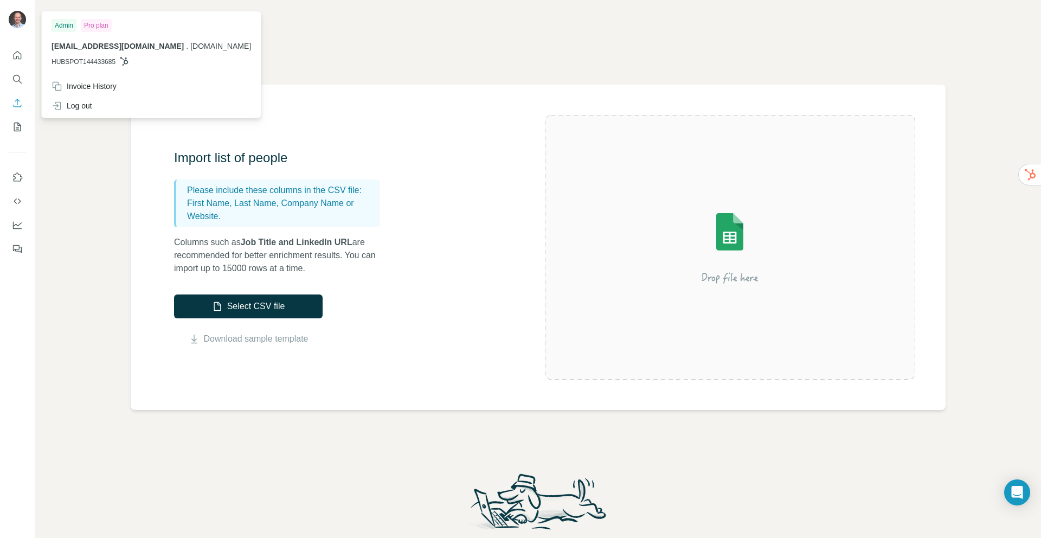
click at [279, 44] on div "Enrich CSV" at bounding box center [537, 42] width 953 height 33
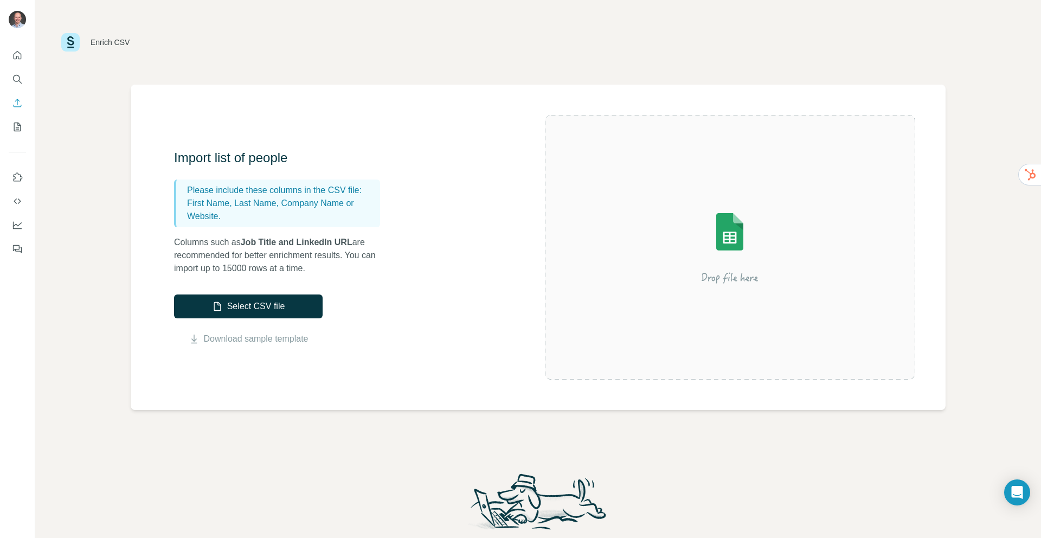
click at [311, 37] on div "Enrich CSV" at bounding box center [537, 42] width 953 height 33
click at [314, 38] on div "Enrich CSV" at bounding box center [537, 42] width 953 height 33
click at [279, 36] on div "Enrich CSV" at bounding box center [537, 42] width 953 height 33
click at [281, 44] on div "Enrich CSV" at bounding box center [537, 42] width 953 height 33
click at [87, 89] on div "Enrich CSV Import list of people Please include these columns in the CSV file: …" at bounding box center [537, 269] width 1005 height 538
